Goal: Task Accomplishment & Management: Use online tool/utility

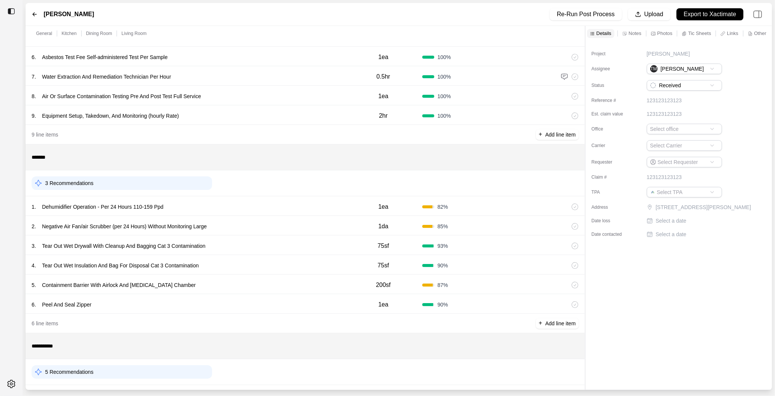
scroll to position [182, 0]
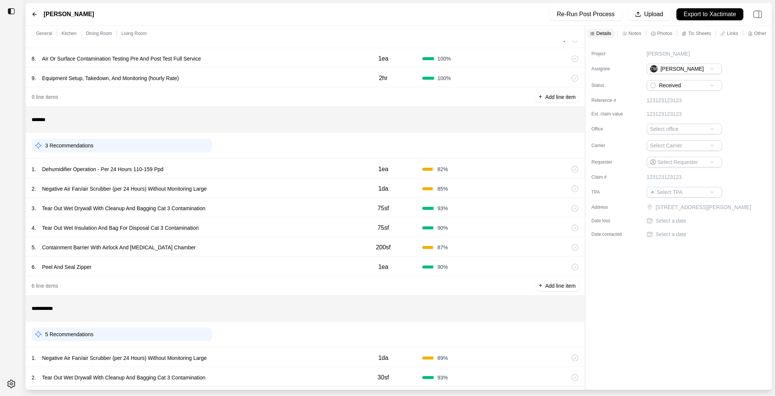
click at [186, 163] on div "1 . Dehumidifier Operation - Per 24 Hours 110-159 Ppd 1ea 82 %" at bounding box center [305, 169] width 559 height 20
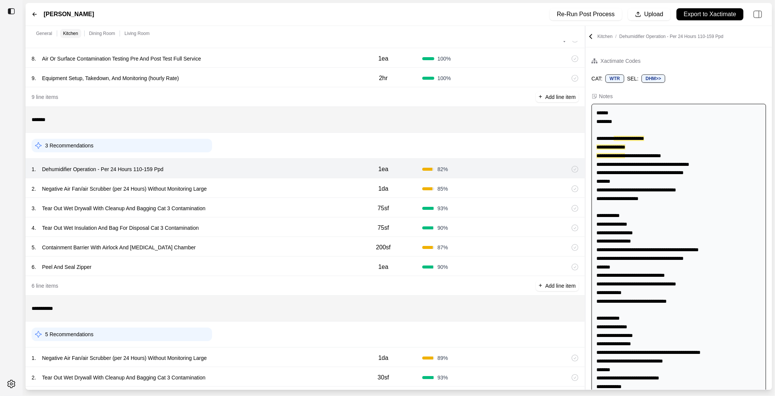
click at [232, 194] on div "2 . Negative Air Fan/air Scrubber (per 24 Hours) Without Monitoring Large 1da 8…" at bounding box center [305, 188] width 559 height 20
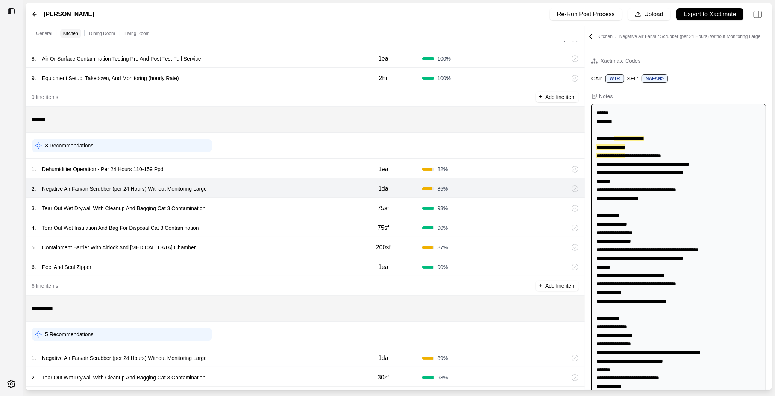
click at [232, 176] on div "1 . Dehumidifier Operation - Per 24 Hours 110-159 Ppd 1ea 82 %" at bounding box center [305, 169] width 559 height 20
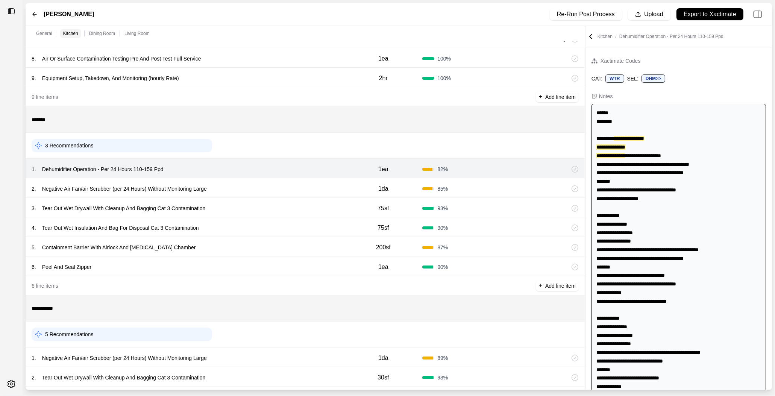
click at [232, 191] on div "2 . Negative Air Fan/air Scrubber (per 24 Hours) Without Monitoring Large" at bounding box center [188, 188] width 312 height 11
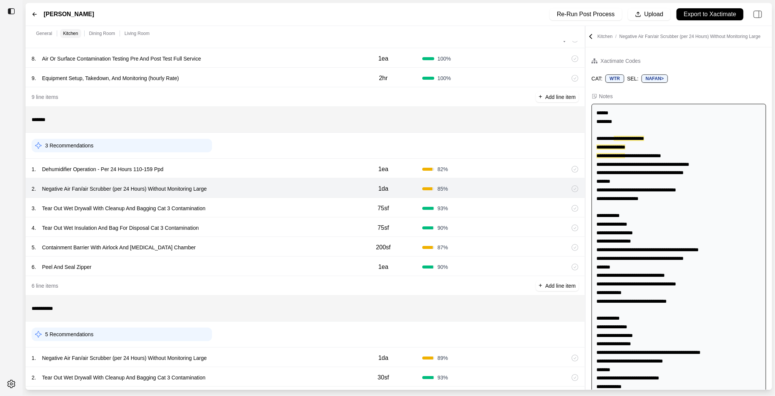
click at [232, 210] on div "3 . Tear Out Wet Drywall With Cleanup And Bagging Cat 3 Contamination" at bounding box center [188, 208] width 312 height 11
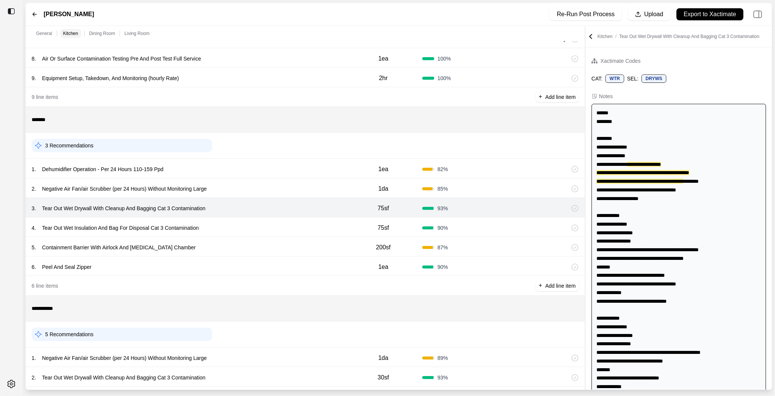
click at [225, 223] on div "4 . Tear Out Wet Insulation And Bag For Disposal Cat 3 Contamination" at bounding box center [188, 228] width 312 height 11
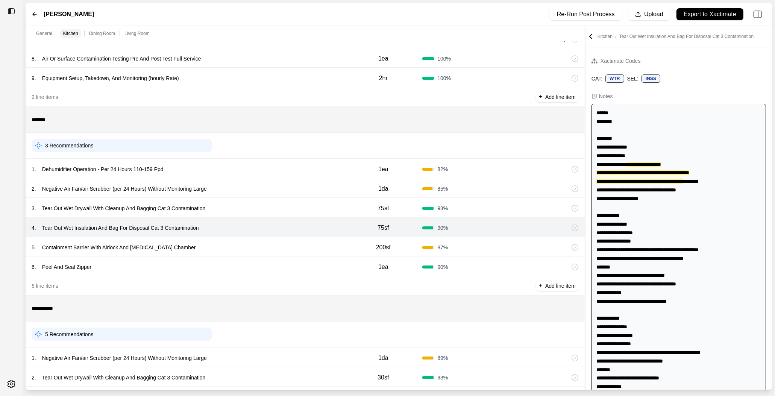
click at [222, 260] on div "6 . Peel And Seal Zipper 1ea 90 %" at bounding box center [305, 266] width 559 height 20
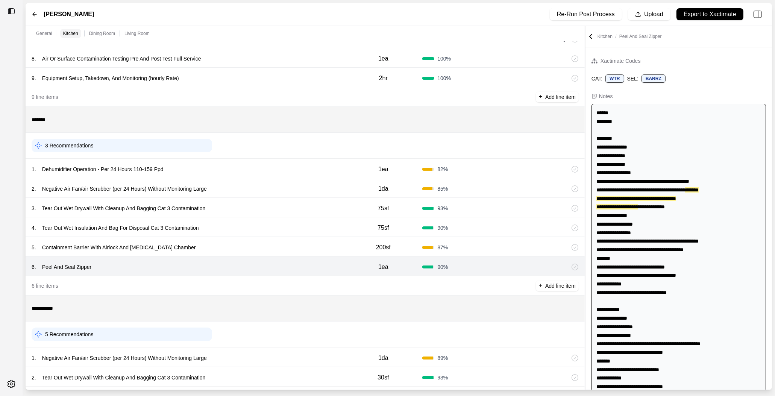
click at [224, 248] on div "5 . Containment Barrier With Airlock And [MEDICAL_DATA] Chamber" at bounding box center [188, 247] width 312 height 11
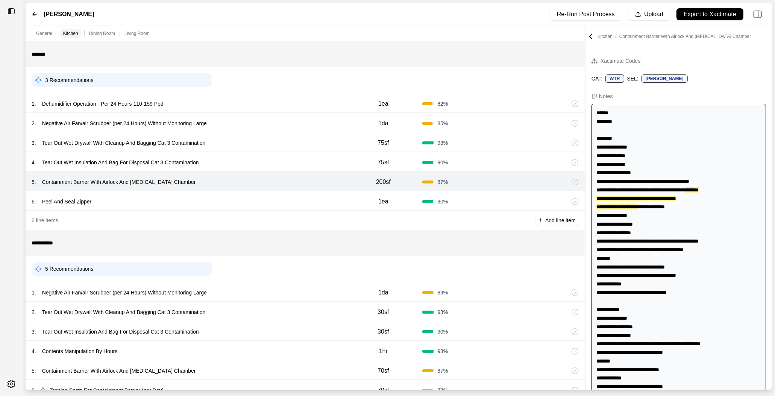
scroll to position [284, 0]
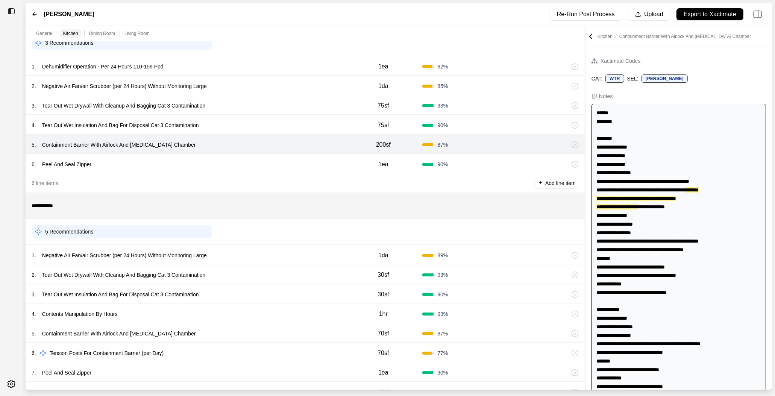
click at [229, 259] on div "1 . Negative Air Fan/air Scrubber (per 24 Hours) Without Monitoring Large" at bounding box center [188, 255] width 312 height 11
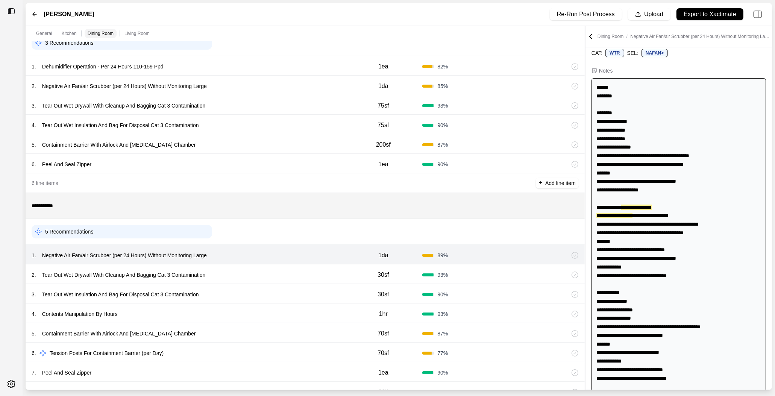
scroll to position [27, 0]
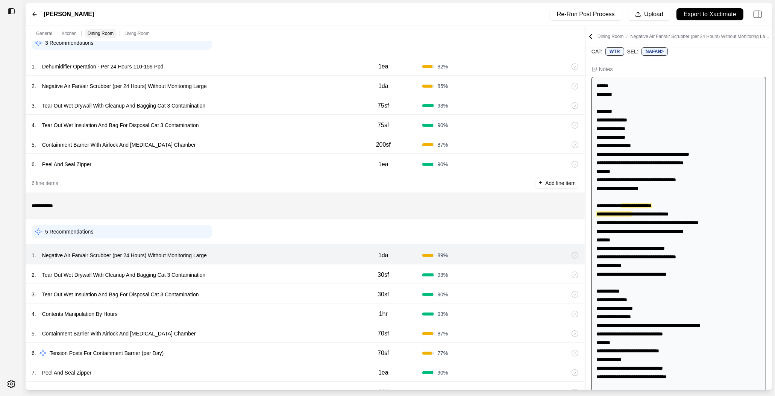
click at [229, 270] on div "2 . Tear Out Wet Drywall With Cleanup And Bagging Cat 3 Contamination" at bounding box center [188, 275] width 312 height 11
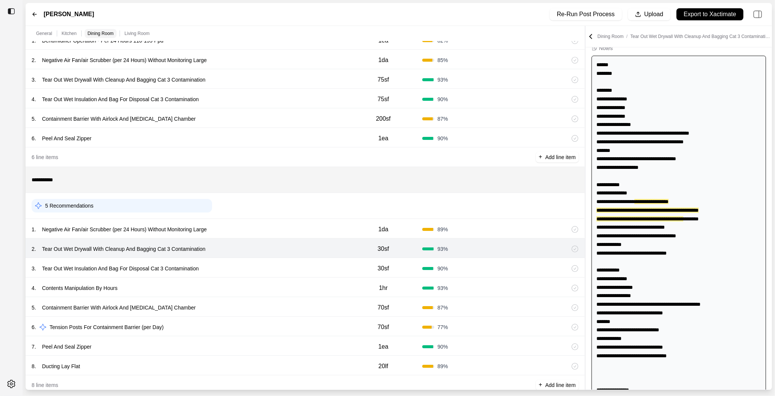
scroll to position [311, 0]
click at [229, 265] on div "3 . Tear Out Wet Insulation And Bag For Disposal Cat 3 Contamination" at bounding box center [188, 267] width 312 height 11
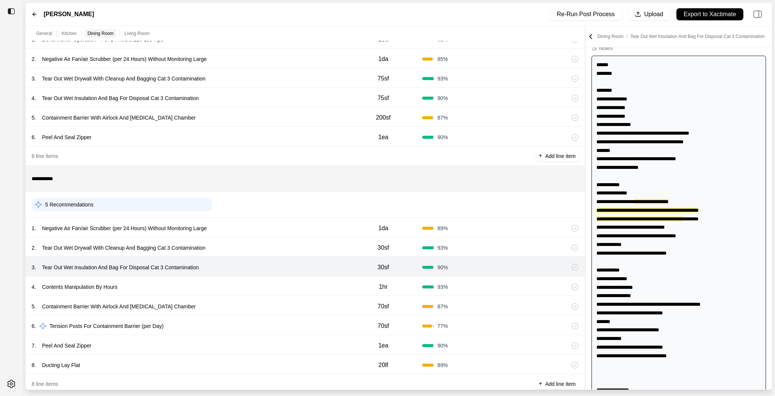
click at [226, 285] on div "4 . Contents Manipulation By Hours" at bounding box center [188, 287] width 312 height 11
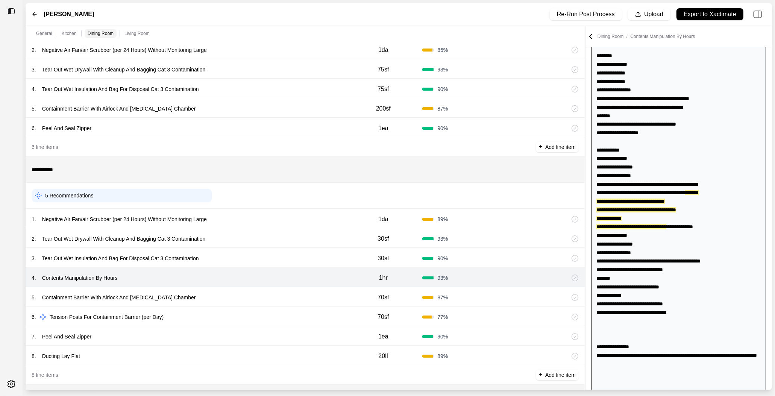
scroll to position [321, 0]
click at [215, 295] on div "5 . Containment Barrier With Airlock And [MEDICAL_DATA] Chamber" at bounding box center [188, 296] width 312 height 11
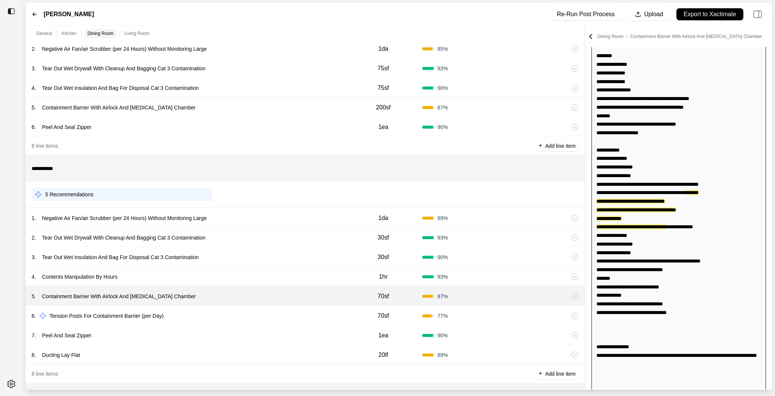
click at [214, 315] on div "6 . Tension Posts For Containment Barrier (per Day)" at bounding box center [188, 316] width 312 height 11
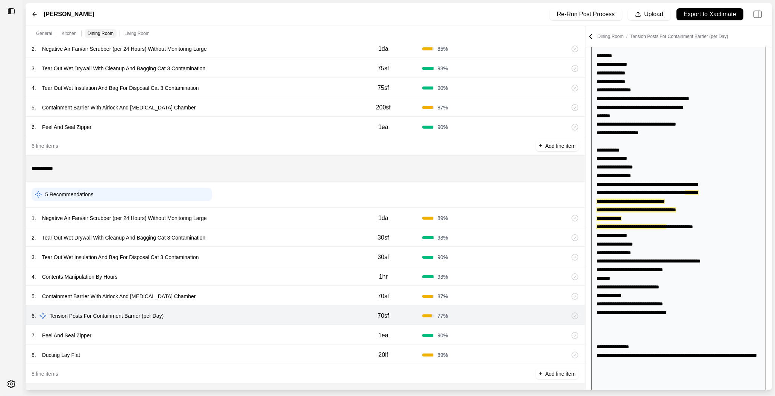
click at [212, 293] on div "5 . Containment Barrier With Airlock And [MEDICAL_DATA] Chamber" at bounding box center [188, 296] width 312 height 11
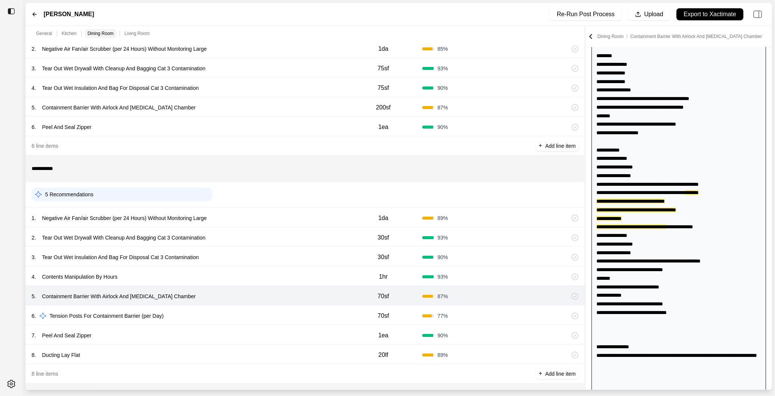
click at [197, 329] on div "7 . Peel And Seal Zipper 1ea 90 %" at bounding box center [305, 335] width 559 height 20
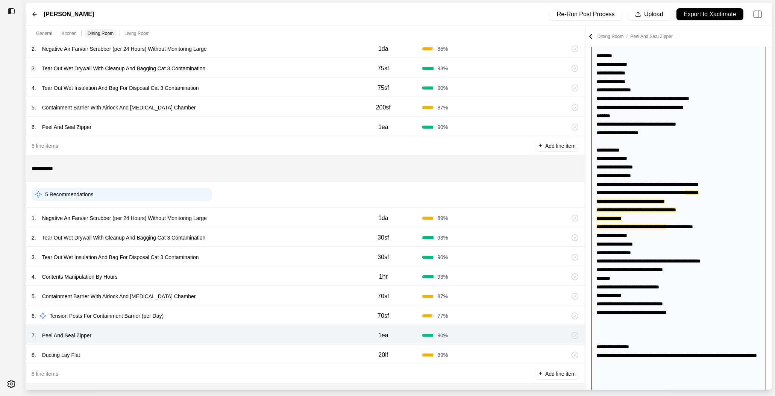
click at [195, 355] on div "8 . Ducting Lay Flat" at bounding box center [188, 355] width 312 height 11
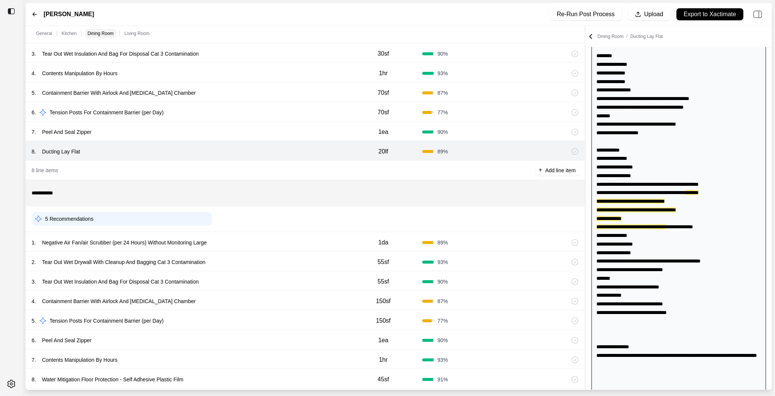
scroll to position [533, 0]
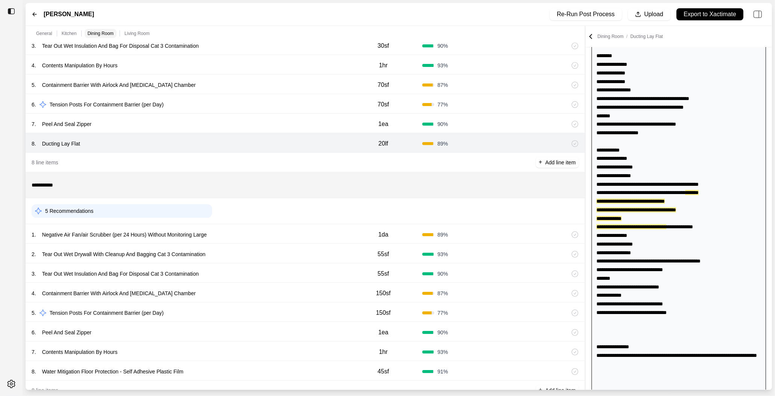
click at [236, 238] on div "1 . Negative Air Fan/air Scrubber (per 24 Hours) Without Monitoring Large" at bounding box center [188, 234] width 312 height 11
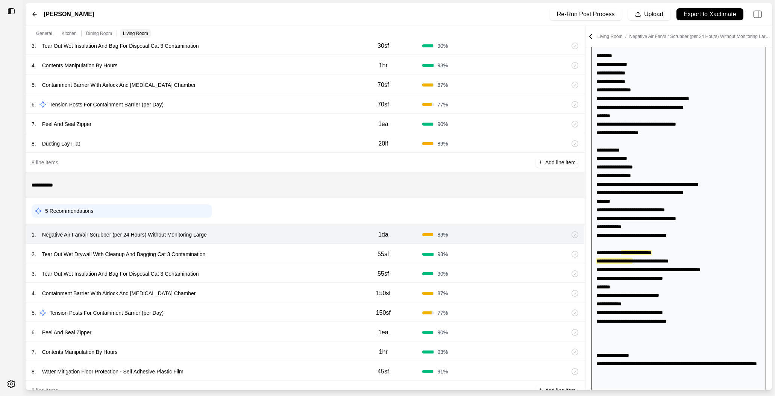
scroll to position [122, 0]
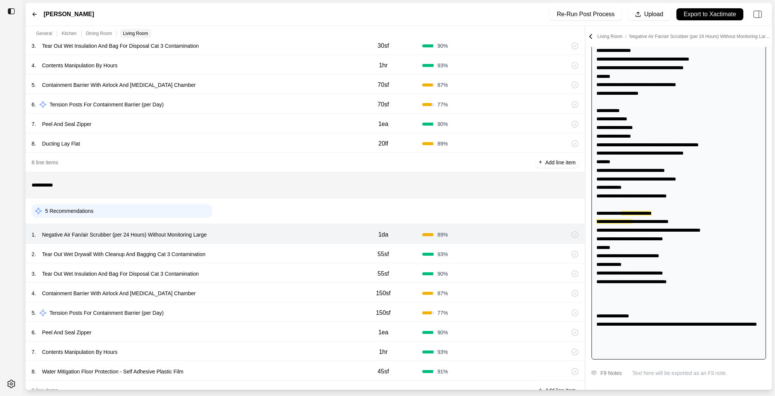
click at [236, 258] on div "2 . Tear Out Wet Drywall With Cleanup And Bagging Cat 3 Contamination" at bounding box center [188, 254] width 312 height 11
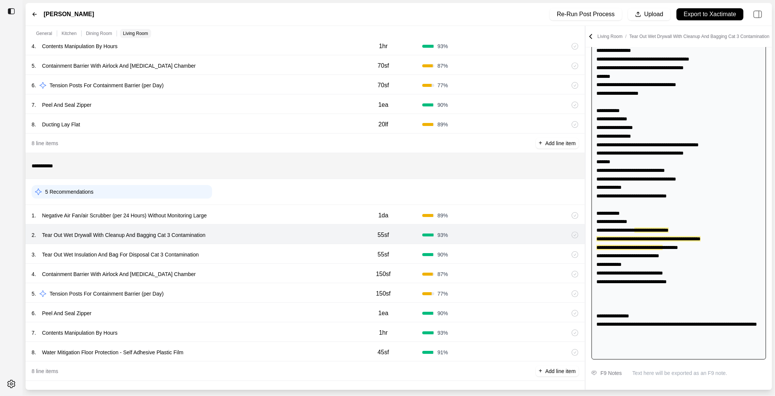
scroll to position [555, 0]
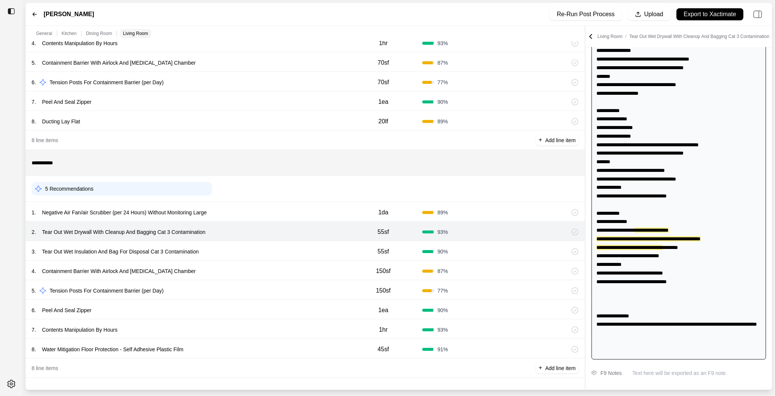
click at [201, 352] on div "8 . Water Mitigation Floor Protection - Self Adhesive Plastic Film" at bounding box center [188, 349] width 312 height 11
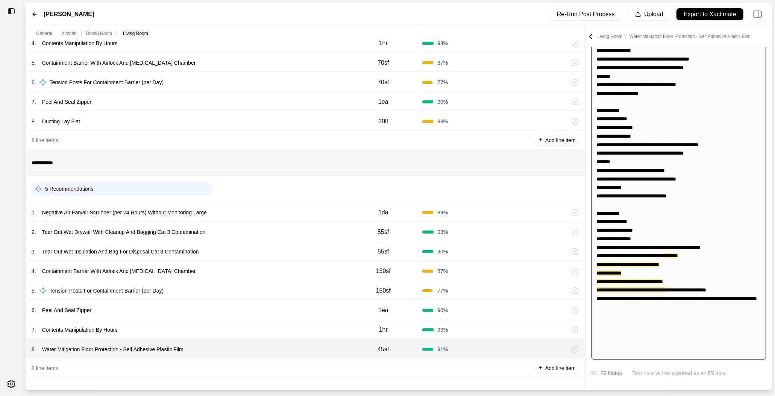
click at [206, 336] on div "7 . Contents Manipulation By Hours 1hr 93 %" at bounding box center [305, 329] width 559 height 20
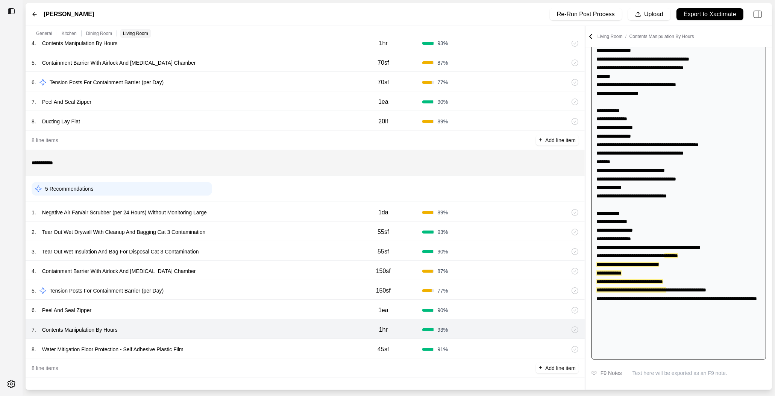
click at [212, 319] on div "7 . Contents Manipulation By Hours 1hr 93 %" at bounding box center [305, 329] width 559 height 20
click at [222, 295] on div "5 . Tension Posts For Containment Barrier (per Day)" at bounding box center [188, 290] width 312 height 11
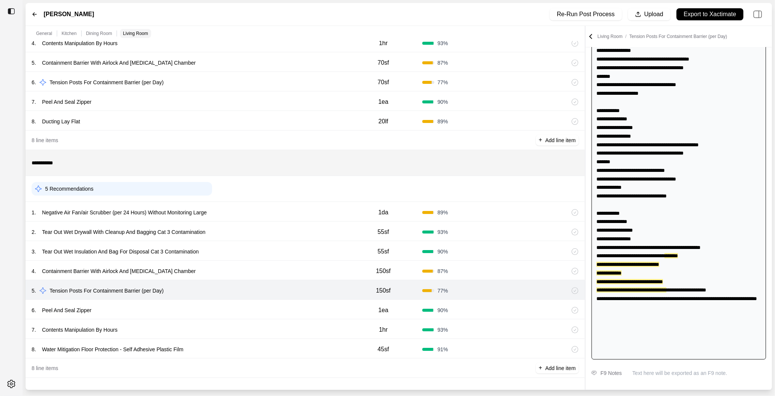
click at [235, 268] on div "4 . Containment Barrier With Airlock And [MEDICAL_DATA] Chamber" at bounding box center [188, 271] width 312 height 11
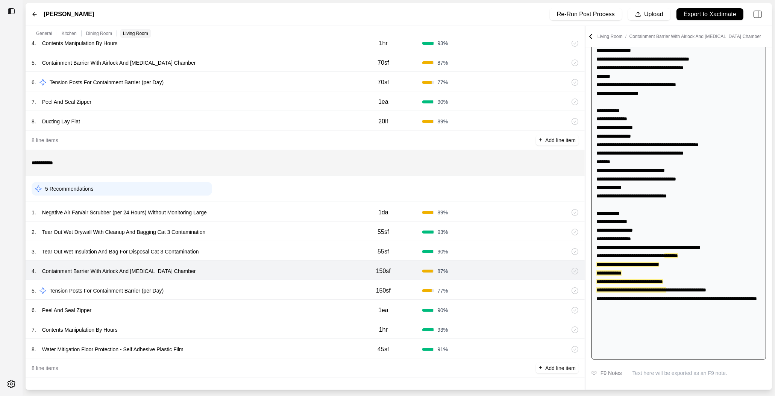
click at [241, 253] on div "3 . Tear Out Wet Insulation And Bag For Disposal Cat 3 Contamination" at bounding box center [188, 251] width 312 height 11
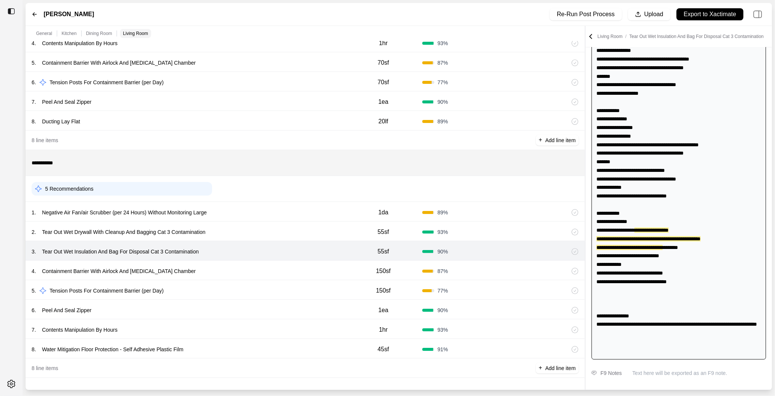
click at [254, 230] on div "2 . Tear Out Wet Drywall With Cleanup And Bagging Cat 3 Contamination" at bounding box center [188, 232] width 312 height 11
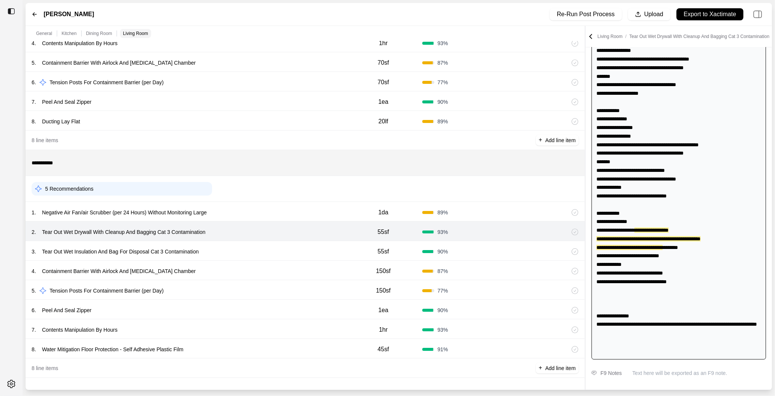
click at [257, 217] on div "1 . Negative Air Fan/air Scrubber (per 24 Hours) Without Monitoring Large" at bounding box center [188, 212] width 312 height 11
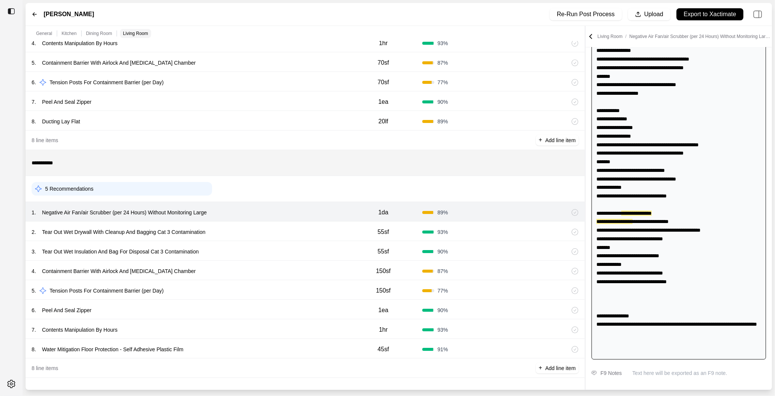
click at [255, 226] on div "2 . Tear Out Wet Drywall With Cleanup And Bagging Cat 3 Contamination 55sf 93 %" at bounding box center [305, 231] width 559 height 20
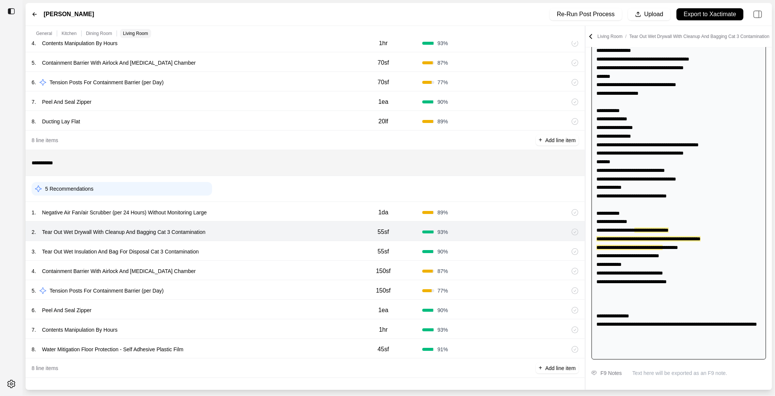
click at [255, 253] on div "3 . Tear Out Wet Insulation And Bag For Disposal Cat 3 Contamination" at bounding box center [188, 251] width 312 height 11
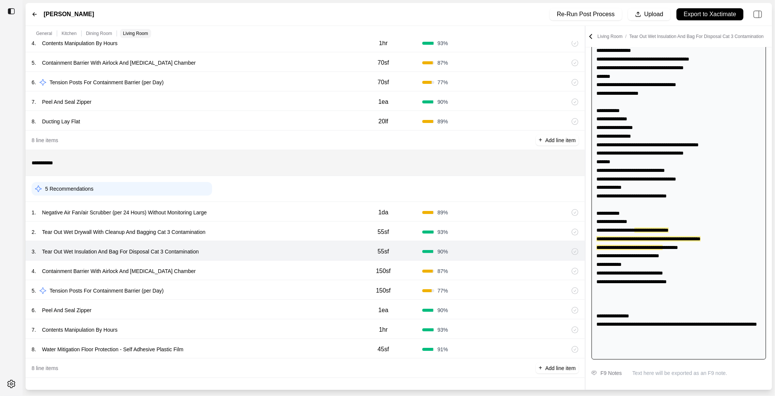
click at [253, 268] on div "4 . Containment Barrier With Airlock And [MEDICAL_DATA] Chamber" at bounding box center [188, 271] width 312 height 11
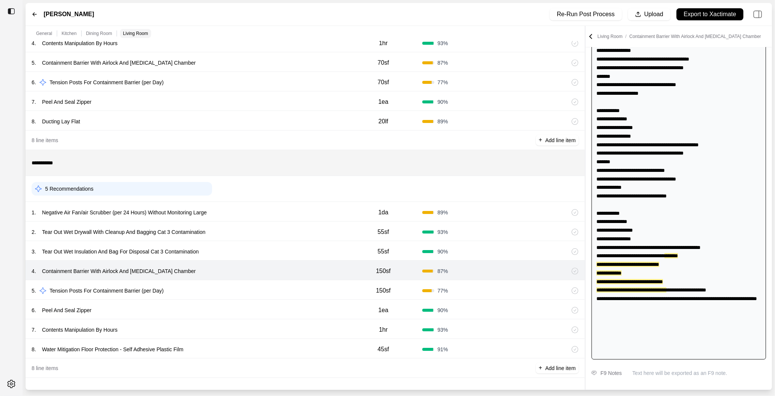
click at [248, 297] on div "5 . Tension Posts For Containment Barrier (per Day) 150sf 77 %" at bounding box center [305, 290] width 559 height 20
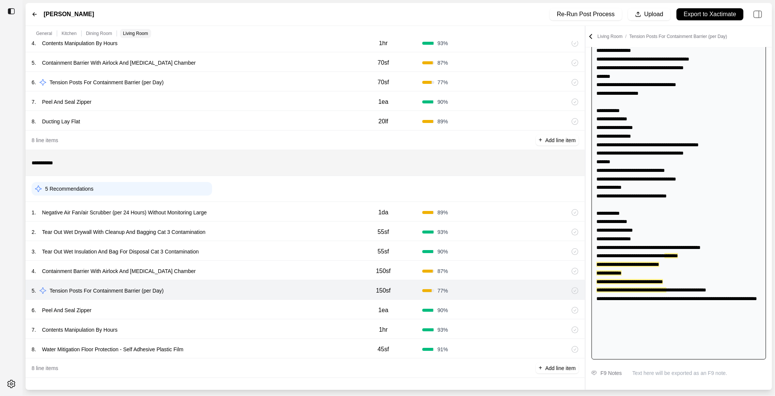
click at [247, 312] on div "6 . Peel And Seal Zipper" at bounding box center [188, 310] width 312 height 11
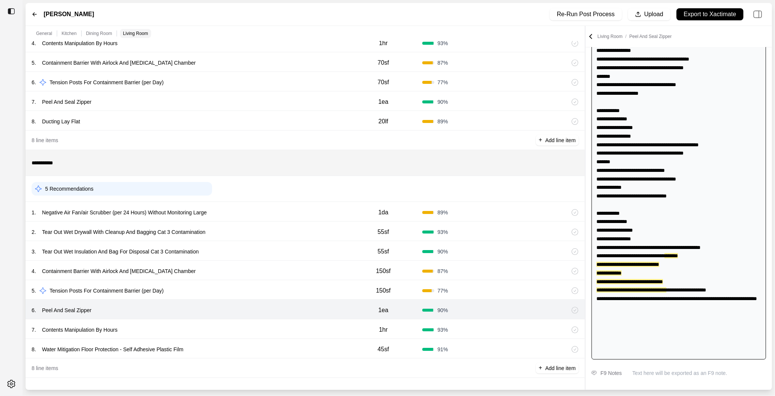
click at [247, 327] on div "7 . Contents Manipulation By Hours" at bounding box center [188, 329] width 312 height 11
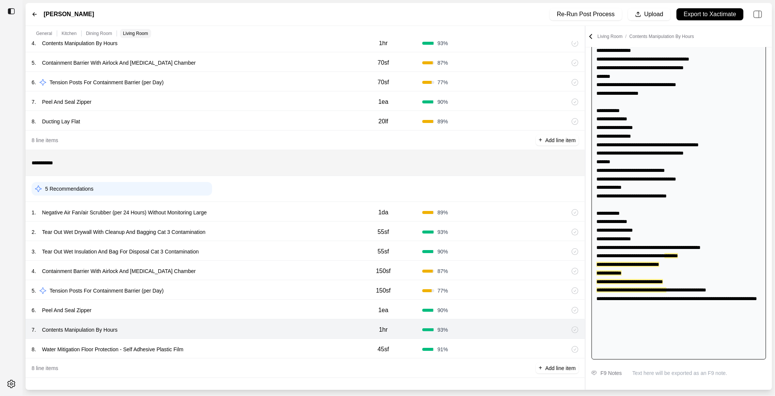
click at [247, 349] on div "8 . Water Mitigation Floor Protection - Self Adhesive Plastic Film" at bounding box center [188, 349] width 312 height 11
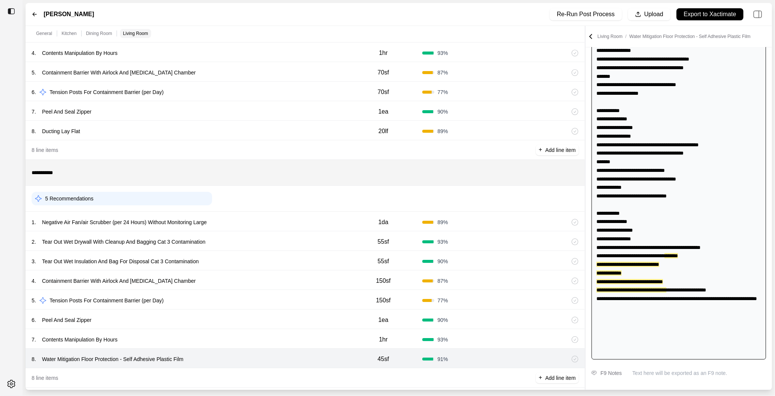
scroll to position [542, 0]
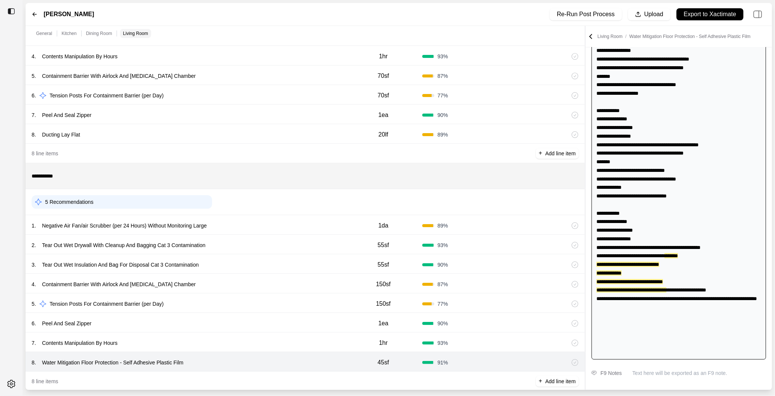
click at [218, 141] on div "8 . Ducting Lay Flat 20lf 89 %" at bounding box center [305, 134] width 559 height 20
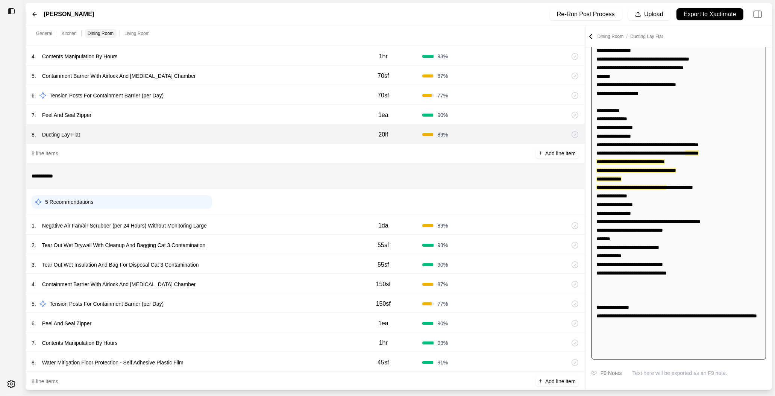
scroll to position [83, 0]
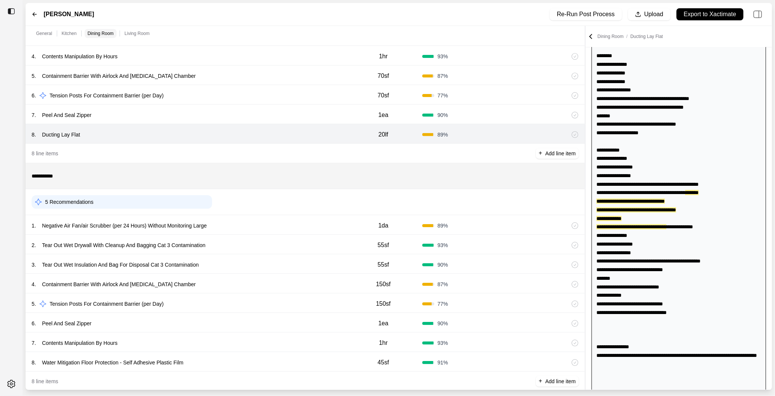
click at [223, 117] on div "7 . Peel And Seal Zipper" at bounding box center [188, 115] width 312 height 11
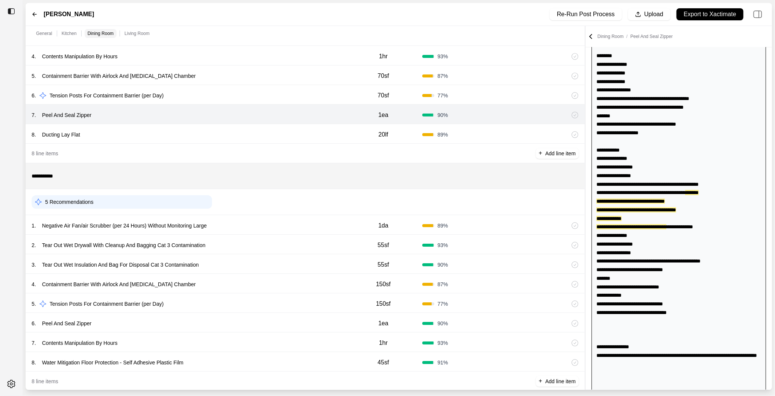
click at [173, 87] on div "6 . Tension Posts For Containment Barrier (per Day) 70sf 77 %" at bounding box center [305, 95] width 559 height 20
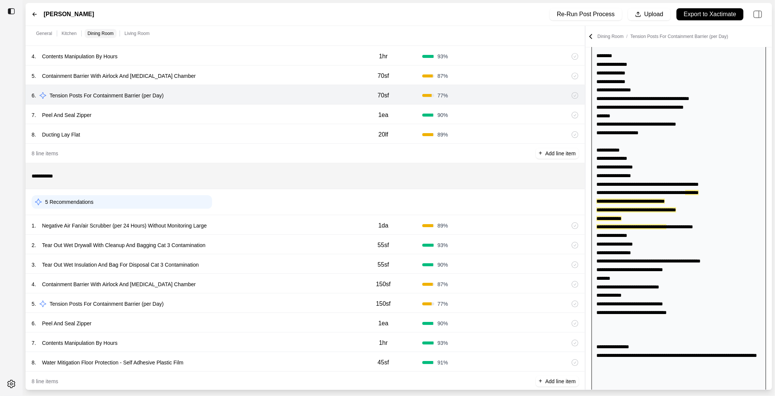
click at [225, 67] on div "5 . Containment Barrier With Airlock And [MEDICAL_DATA] Chamber 70sf 87 %" at bounding box center [305, 75] width 559 height 20
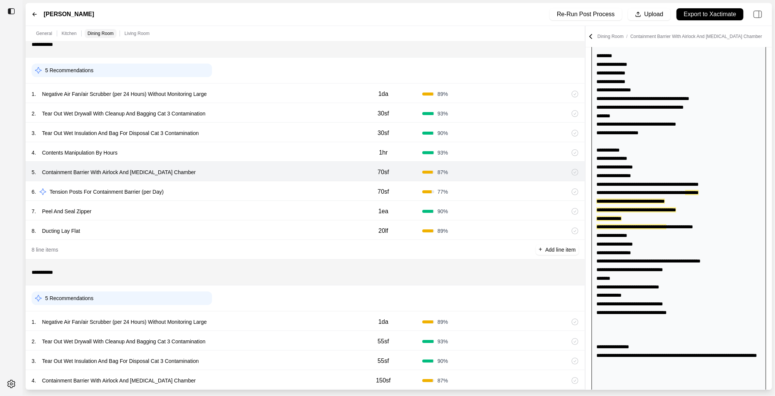
scroll to position [396, 0]
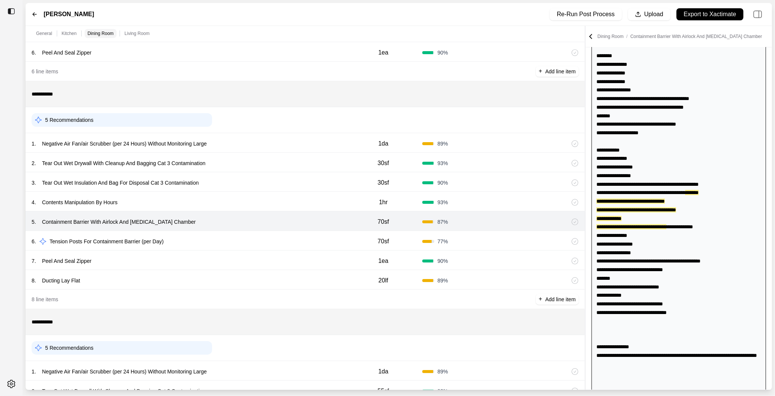
click at [191, 199] on div "4 . Contents Manipulation By Hours" at bounding box center [188, 202] width 312 height 11
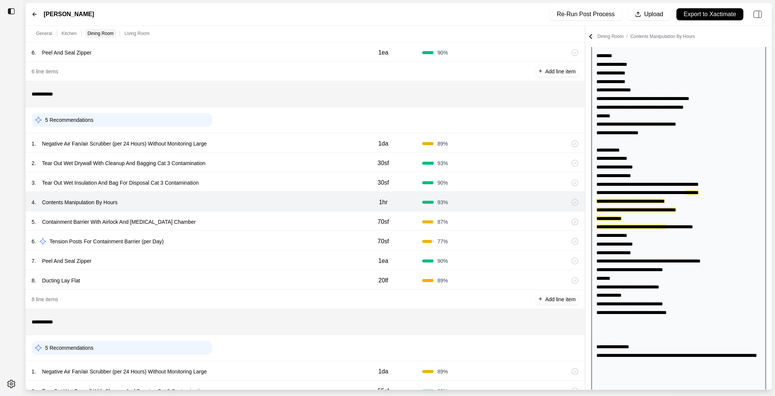
click at [209, 184] on div "3 . Tear Out Wet Insulation And Bag For Disposal Cat 3 Contamination" at bounding box center [188, 182] width 312 height 11
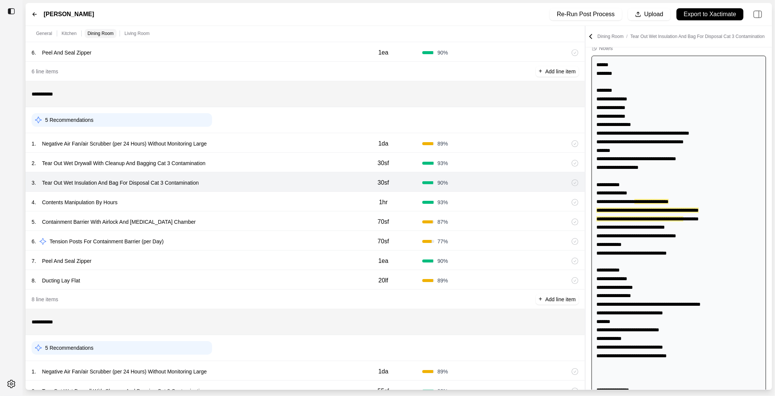
click at [219, 158] on div "2 . Tear Out Wet Drywall With Cleanup And Bagging Cat 3 Contamination" at bounding box center [188, 163] width 312 height 11
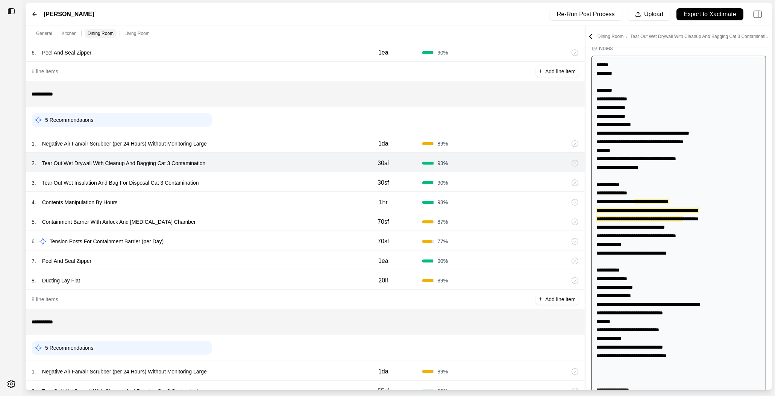
click at [239, 142] on div "1 . Negative Air Fan/air Scrubber (per 24 Hours) Without Monitoring Large" at bounding box center [188, 143] width 312 height 11
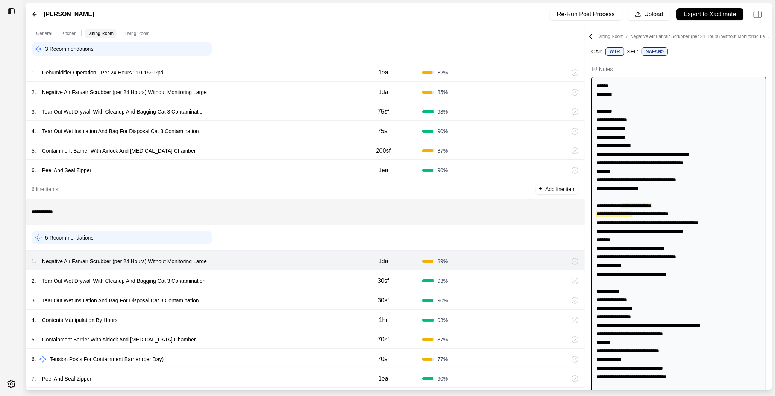
scroll to position [279, 0]
click at [214, 180] on div "6 line items + Add line item" at bounding box center [305, 189] width 559 height 20
click at [234, 156] on div "5 . Containment Barrier With Airlock And [MEDICAL_DATA] Chamber 200sf 87 %" at bounding box center [305, 150] width 559 height 20
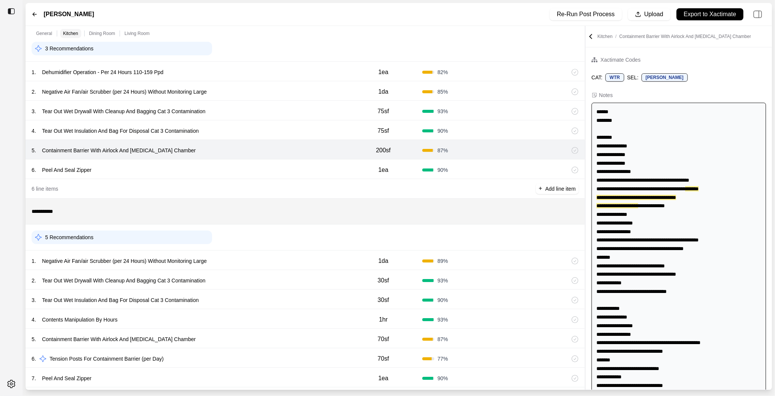
scroll to position [0, 0]
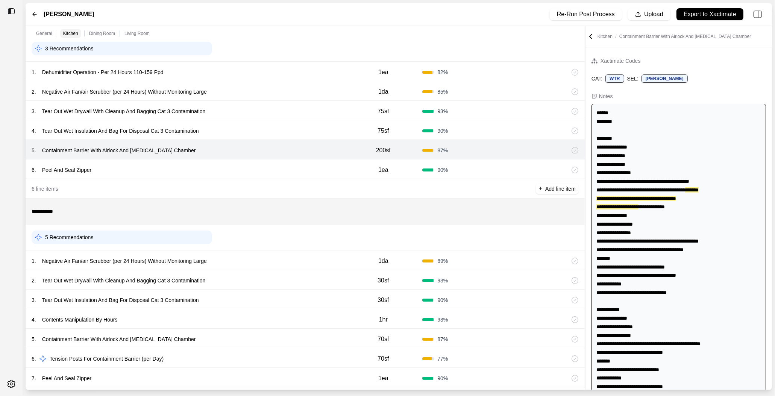
click at [233, 162] on div "6 . Peel And Seal Zipper 1ea 90 %" at bounding box center [305, 169] width 559 height 20
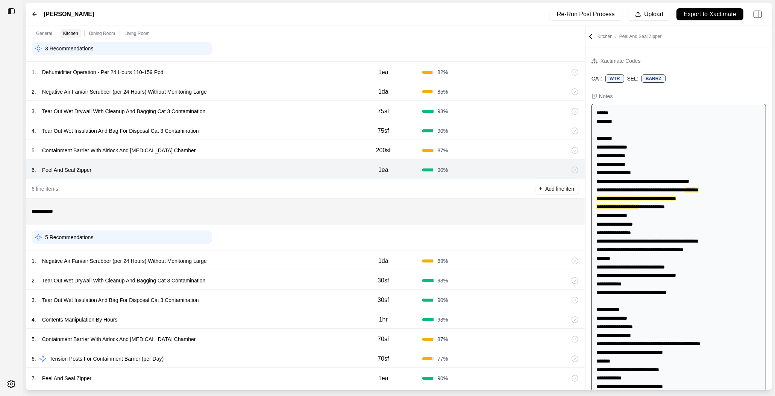
click at [248, 121] on div "4 . Tear Out Wet Insulation And Bag For Disposal Cat 3 Contamination 75sf 90 %" at bounding box center [305, 130] width 559 height 20
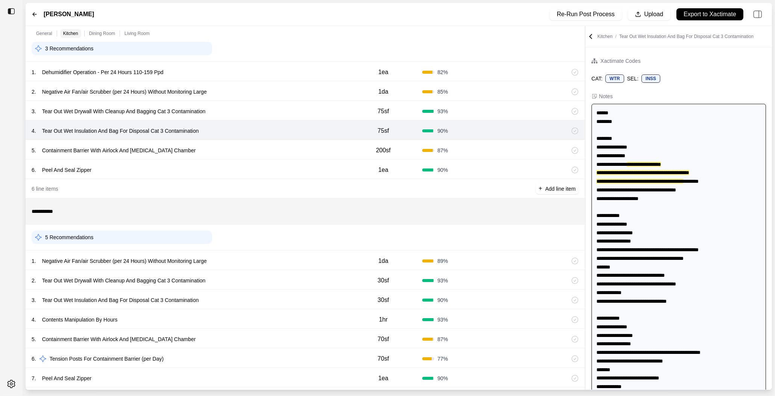
click at [248, 109] on div "3 . Tear Out Wet Drywall With Cleanup And Bagging Cat 3 Contamination" at bounding box center [188, 111] width 312 height 11
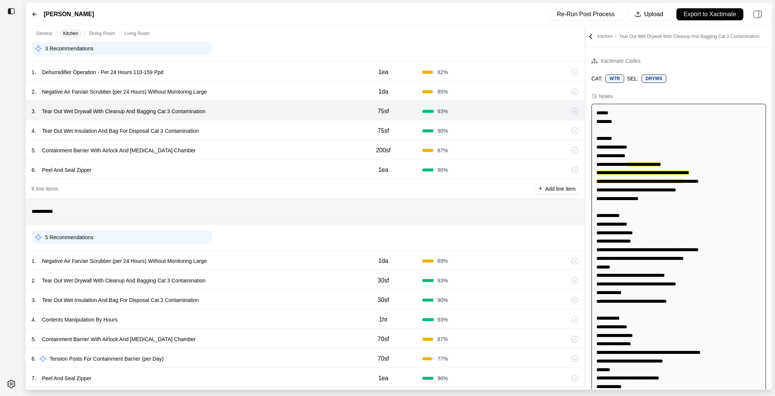
click at [249, 89] on div "2 . Negative Air Fan/air Scrubber (per 24 Hours) Without Monitoring Large" at bounding box center [188, 91] width 312 height 11
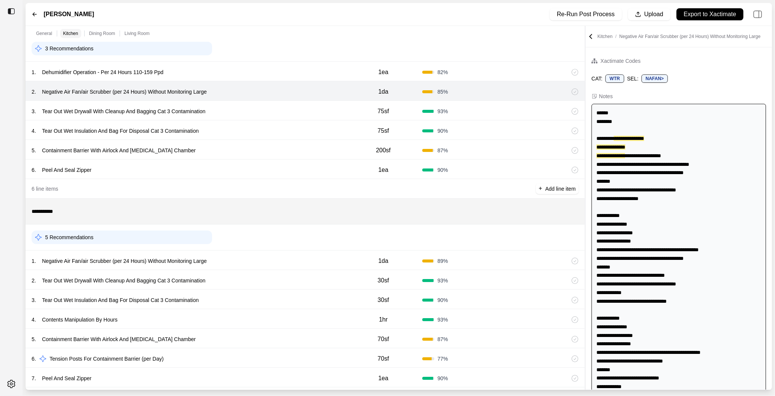
scroll to position [122, 0]
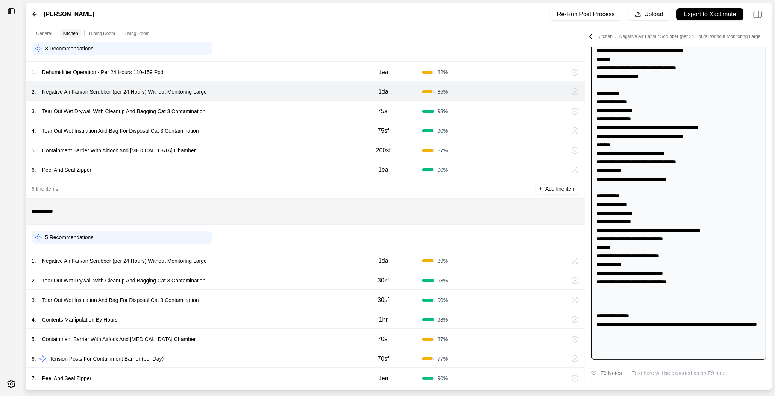
click at [592, 374] on img at bounding box center [593, 373] width 5 height 5
click at [594, 388] on div "**********" at bounding box center [678, 157] width 186 height 464
click at [303, 267] on div "1 . Negative Air Fan/air Scrubber (per 24 Hours) Without Monitoring Large 1da 8…" at bounding box center [305, 260] width 559 height 20
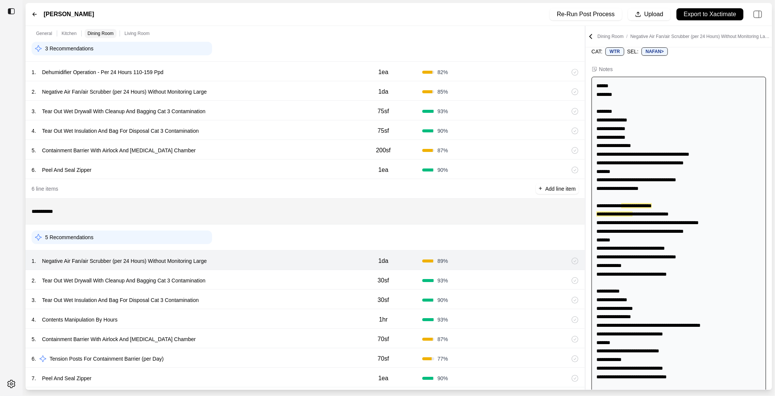
click at [297, 283] on div "2 . Tear Out Wet Drywall With Cleanup And Bagging Cat 3 Contamination" at bounding box center [188, 280] width 312 height 11
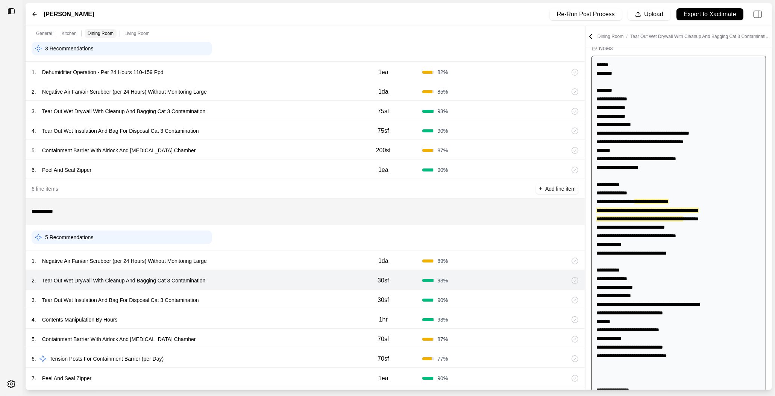
click at [297, 296] on div "3 . Tear Out Wet Insulation And Bag For Disposal Cat 3 Contamination" at bounding box center [188, 300] width 312 height 11
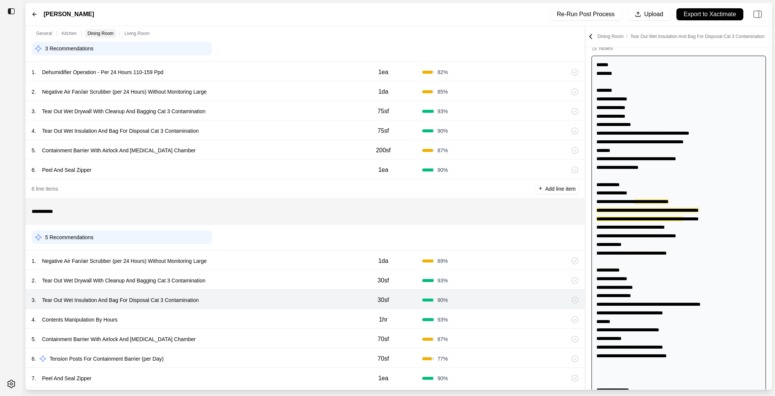
click at [296, 313] on div "4 . Contents Manipulation By Hours 1hr 93 %" at bounding box center [305, 319] width 559 height 20
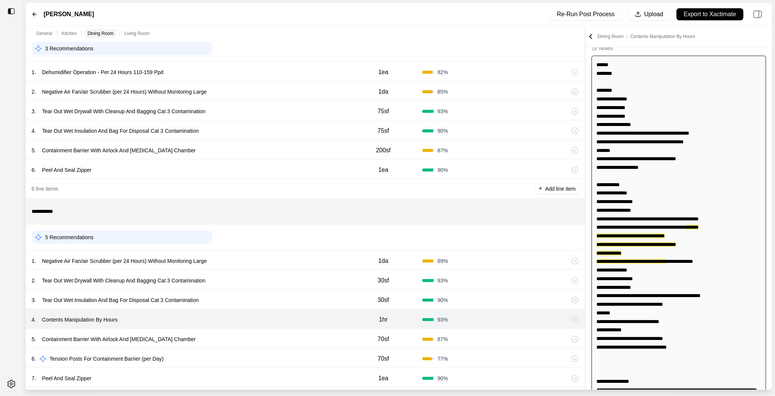
scroll to position [83, 0]
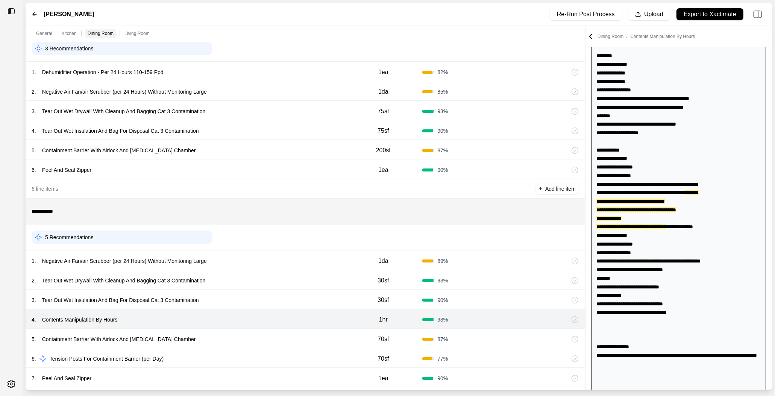
click at [290, 334] on div "5 . Containment Barrier With Airlock And [MEDICAL_DATA] Chamber" at bounding box center [188, 339] width 312 height 11
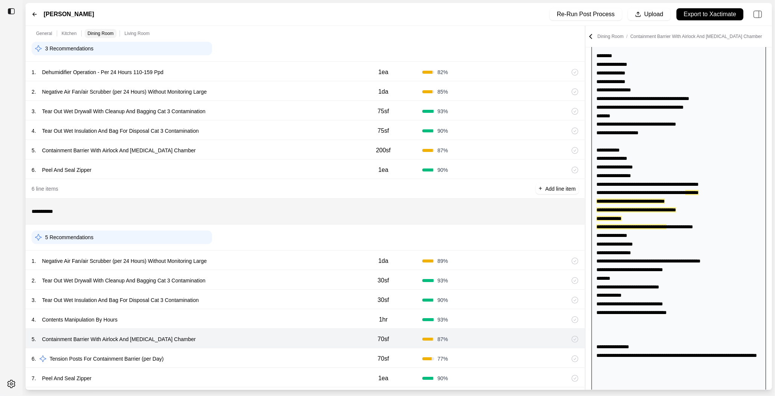
click at [290, 361] on div "6 . Tension Posts For Containment Barrier (per Day)" at bounding box center [188, 358] width 312 height 11
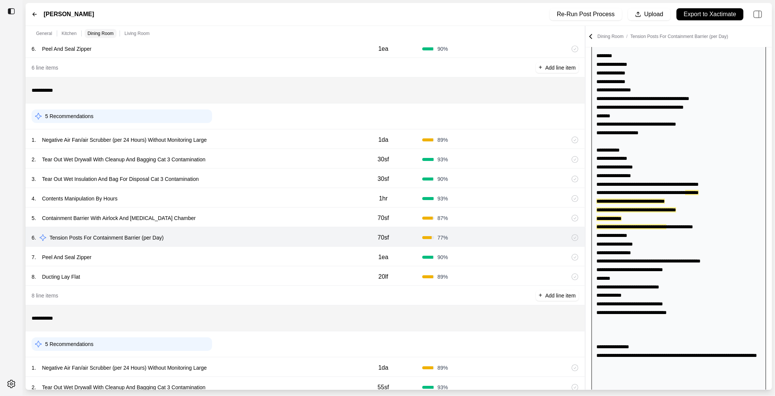
scroll to position [555, 0]
